Goal: Navigation & Orientation: Find specific page/section

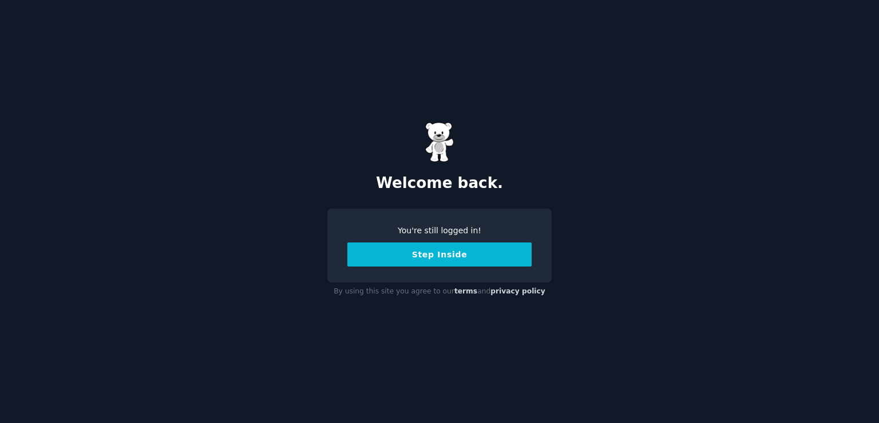
click at [445, 257] on button "Step Inside" at bounding box center [440, 254] width 184 height 24
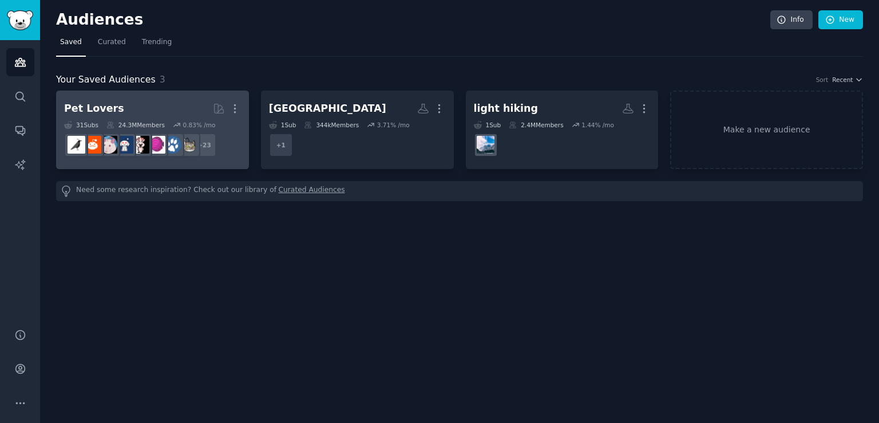
click at [139, 105] on h2 "Pet Lovers More" at bounding box center [152, 108] width 177 height 20
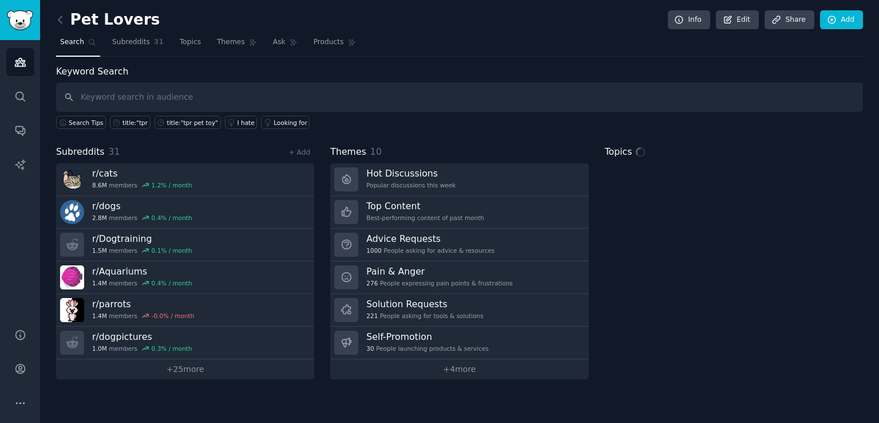
click at [53, 17] on div "Pet Lovers Info Edit Share Add Search Subreddits 31 Topics Themes Ask Products …" at bounding box center [459, 211] width 839 height 423
click at [62, 18] on icon at bounding box center [60, 20] width 12 height 12
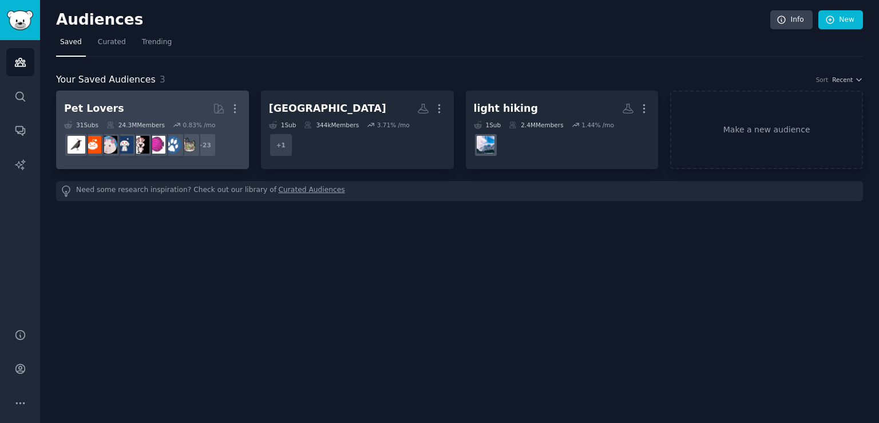
click at [180, 100] on h2 "Pet Lovers Curated by GummySearch More" at bounding box center [152, 108] width 177 height 20
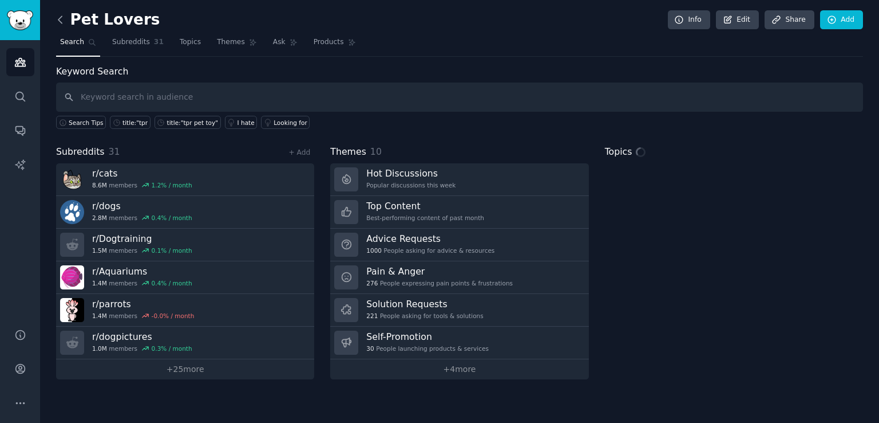
click at [61, 23] on icon at bounding box center [60, 20] width 12 height 12
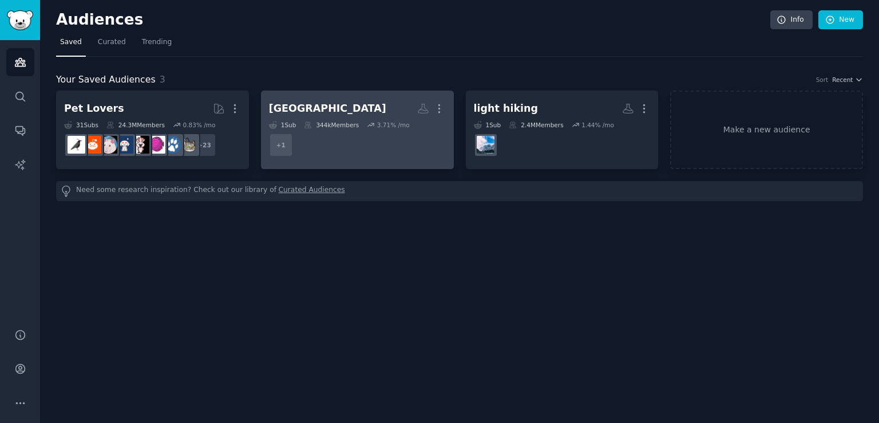
click at [352, 105] on h2 "[GEOGRAPHIC_DATA] More" at bounding box center [357, 108] width 177 height 20
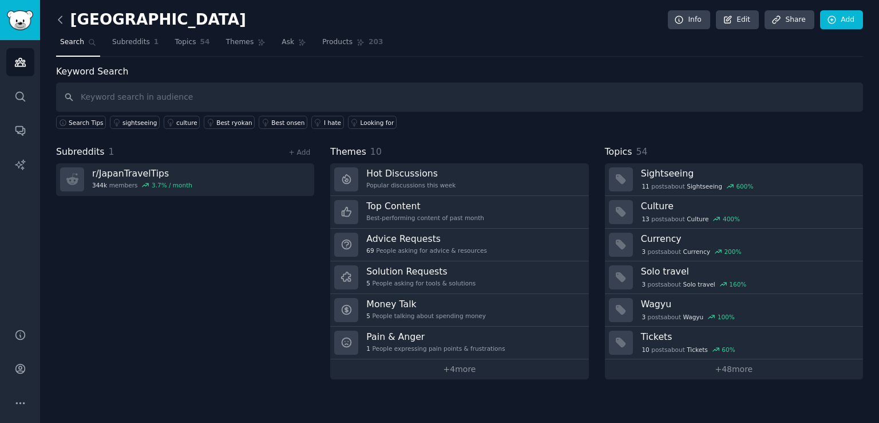
click at [61, 17] on icon at bounding box center [60, 20] width 12 height 12
